Goal: Information Seeking & Learning: Find specific page/section

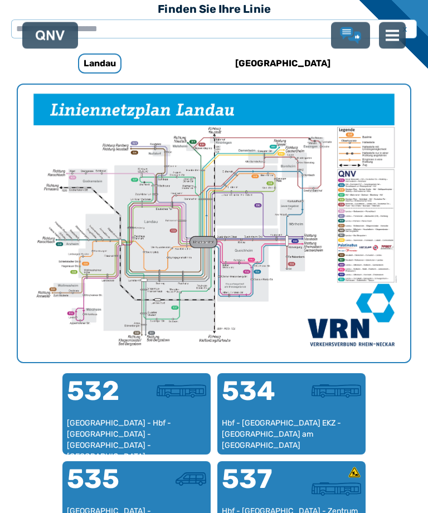
scroll to position [343, 0]
click at [277, 65] on h6 "[GEOGRAPHIC_DATA]" at bounding box center [283, 64] width 104 height 18
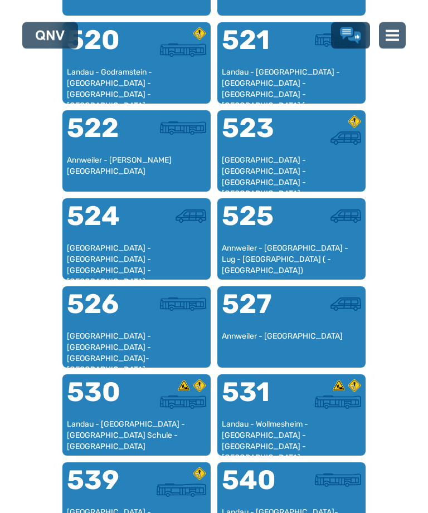
scroll to position [783, 0]
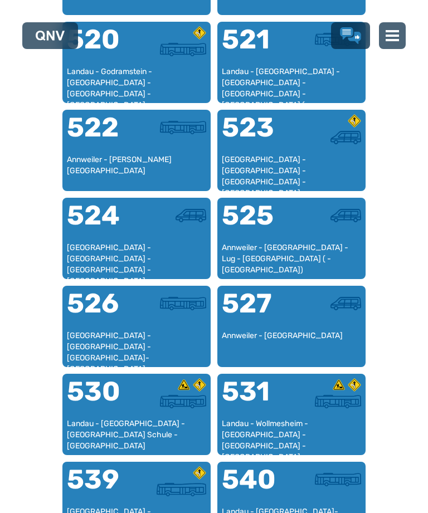
click at [273, 495] on div "540" at bounding box center [257, 486] width 70 height 40
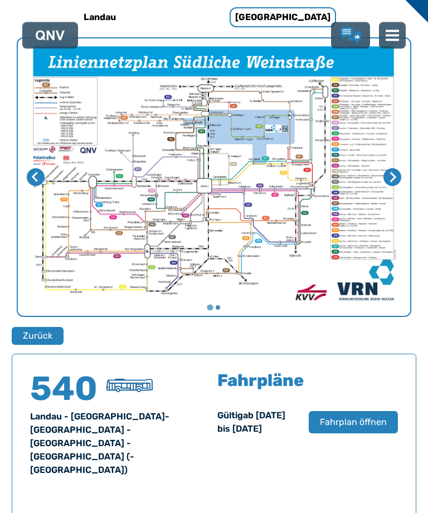
scroll to position [713, 0]
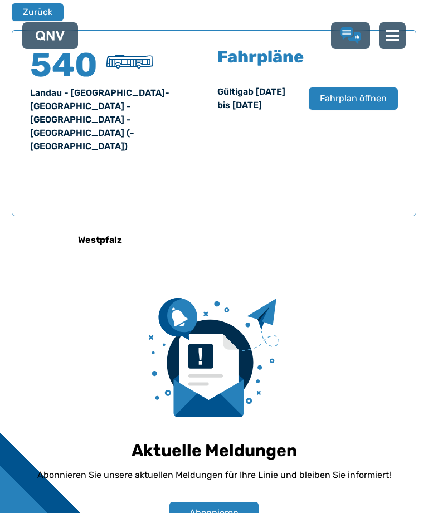
click at [349, 104] on span "Fahrplan öffnen" at bounding box center [353, 98] width 67 height 13
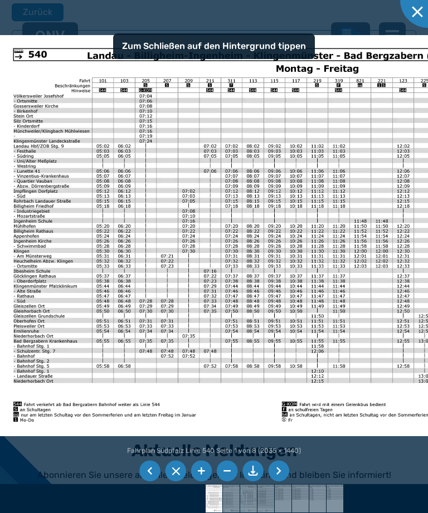
click at [150, 482] on li at bounding box center [149, 471] width 21 height 21
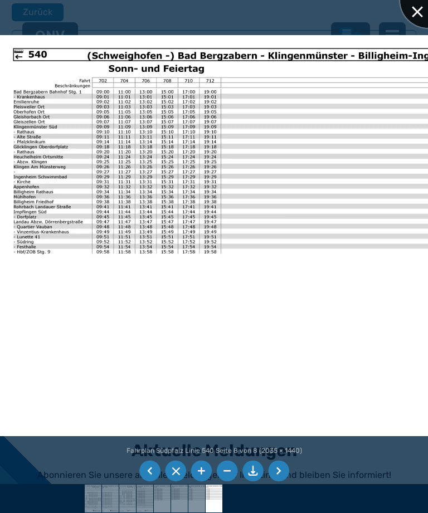
click at [411, 16] on div at bounding box center [428, 0] width 56 height 56
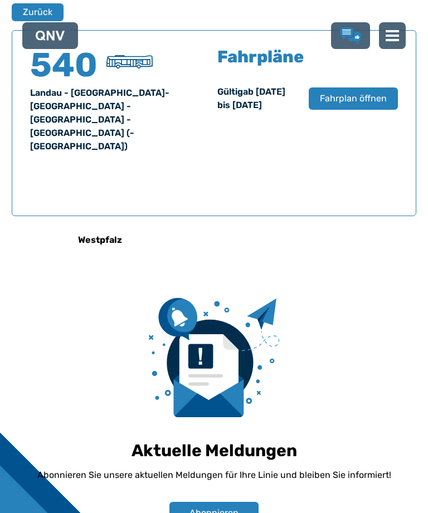
click at [31, 11] on button "Zurück" at bounding box center [38, 12] width 52 height 18
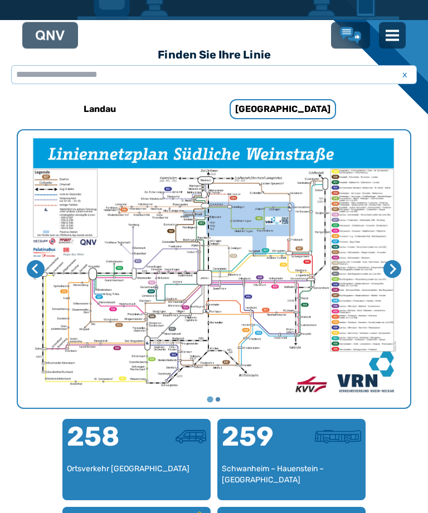
scroll to position [343, 0]
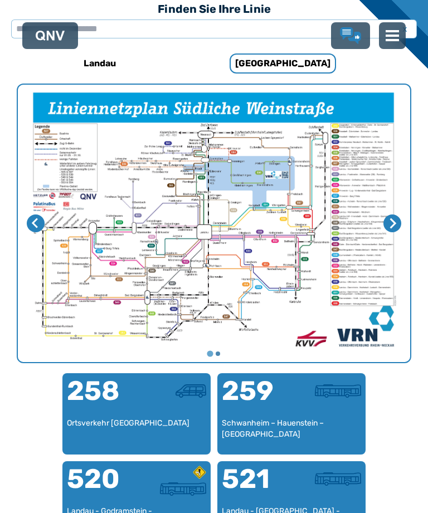
click at [91, 61] on h6 "Landau" at bounding box center [99, 64] width 41 height 18
